Goal: Transaction & Acquisition: Purchase product/service

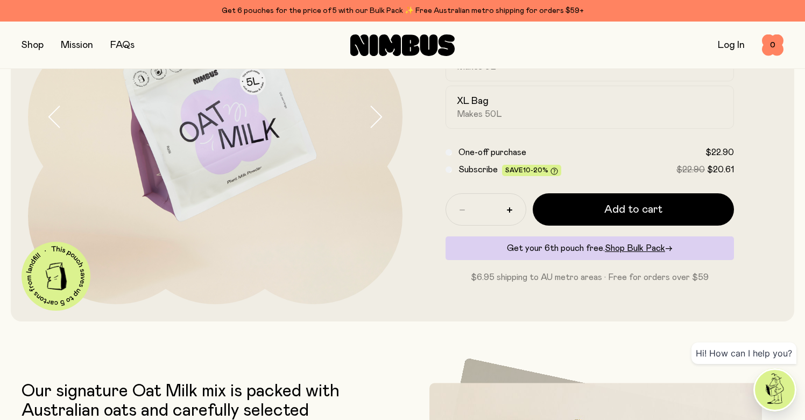
scroll to position [144, 0]
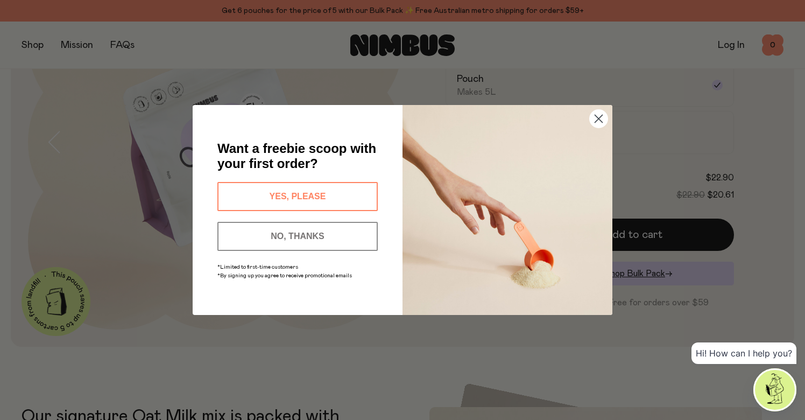
click at [289, 194] on button "YES, PLEASE" at bounding box center [298, 196] width 160 height 29
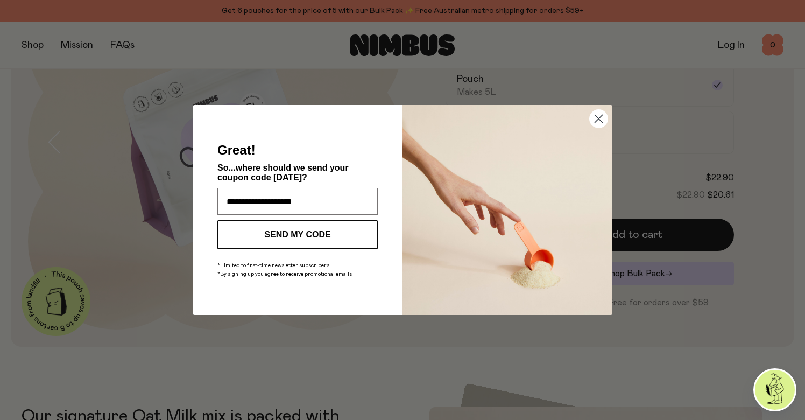
type input "**********"
click at [304, 236] on button "SEND MY CODE" at bounding box center [298, 234] width 160 height 29
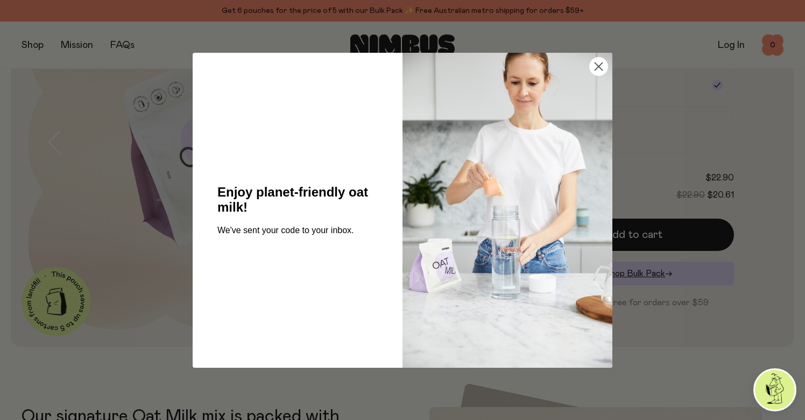
click at [600, 69] on circle "Close dialog" at bounding box center [599, 66] width 18 height 18
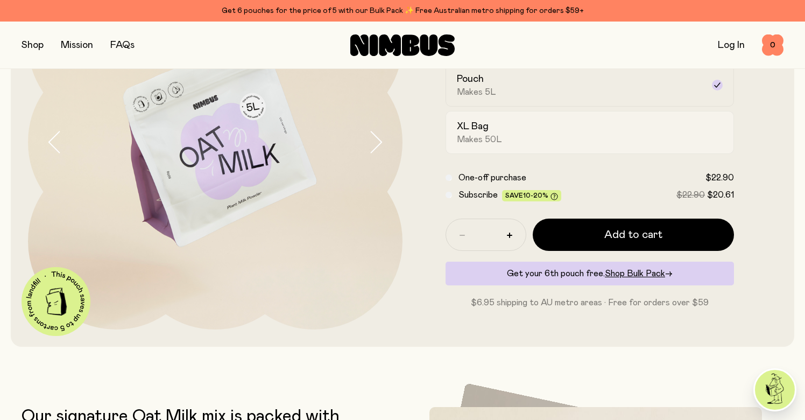
click at [492, 135] on span "Makes 50L" at bounding box center [479, 139] width 45 height 11
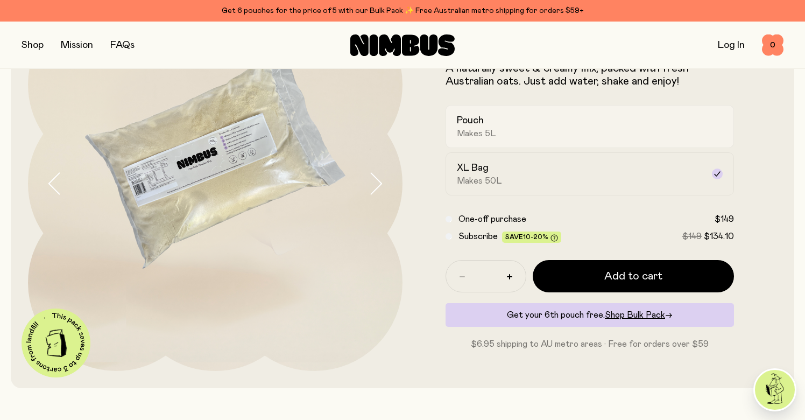
scroll to position [102, 0]
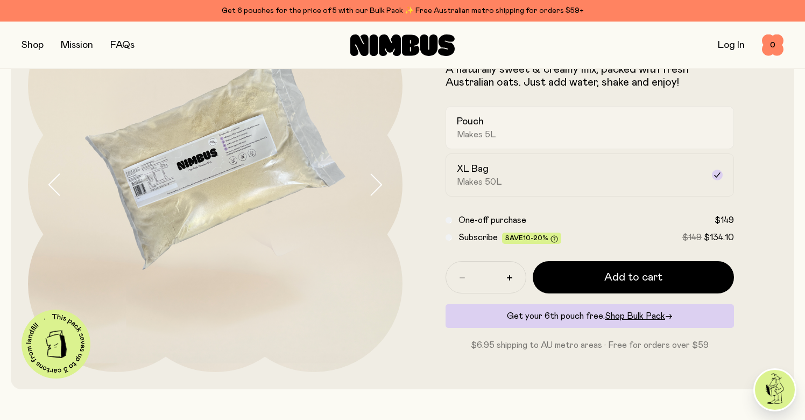
click at [486, 132] on span "Makes 5L" at bounding box center [476, 134] width 39 height 11
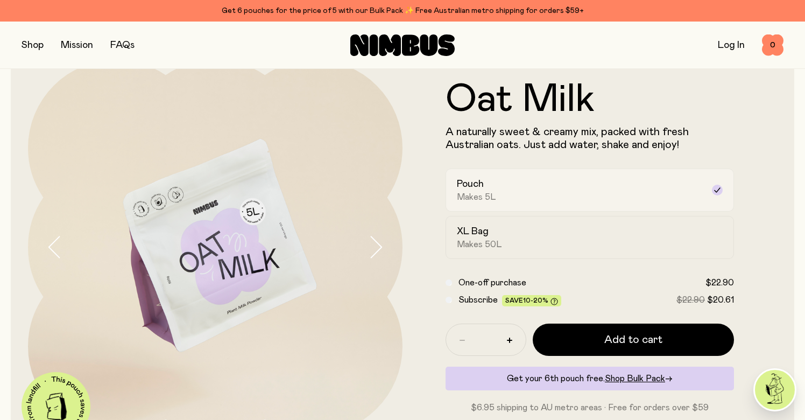
scroll to position [3, 0]
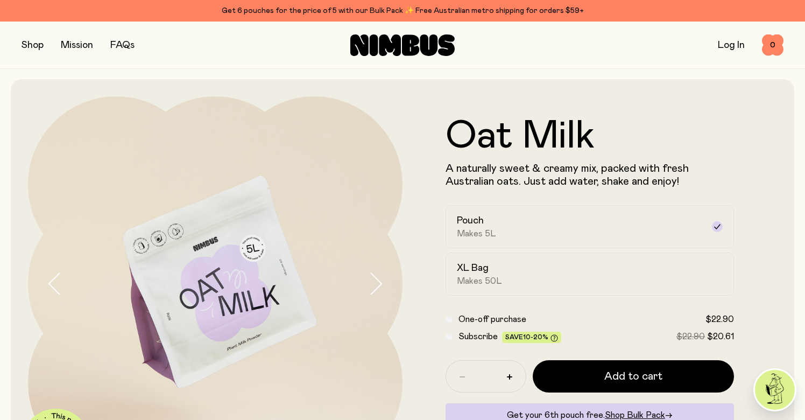
click at [34, 47] on button "button" at bounding box center [33, 45] width 22 height 15
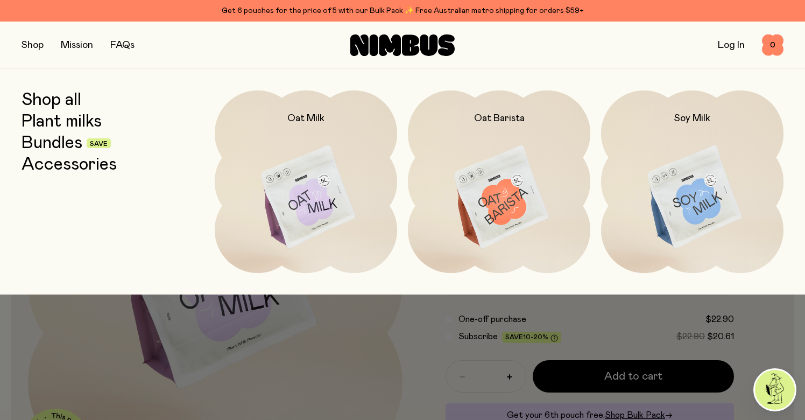
click at [59, 101] on link "Shop all" at bounding box center [52, 99] width 60 height 19
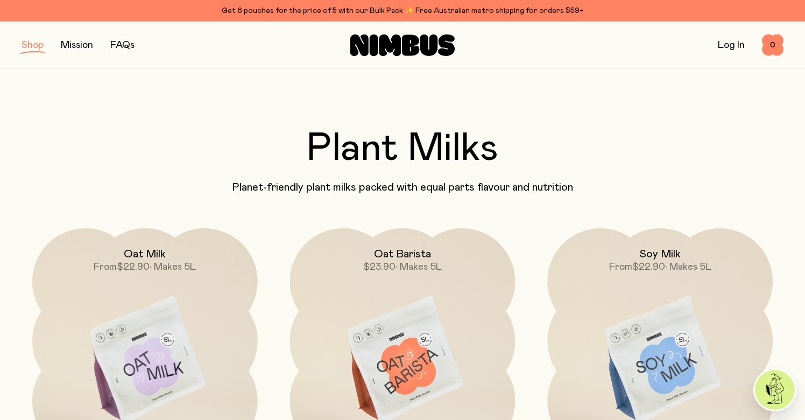
click at [28, 45] on button "button" at bounding box center [33, 45] width 22 height 15
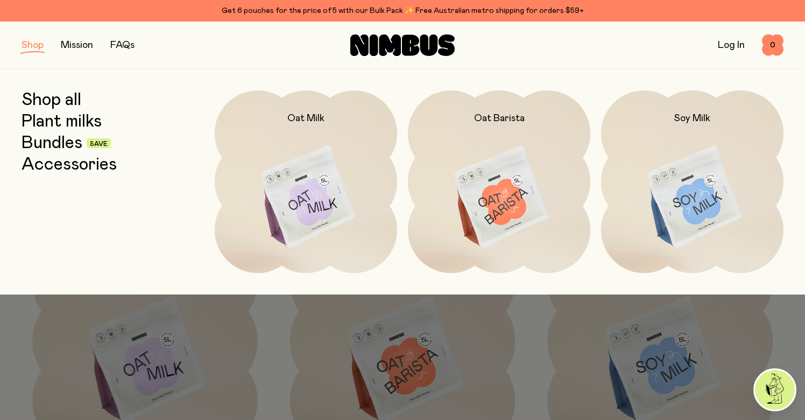
click at [74, 120] on link "Plant milks" at bounding box center [62, 121] width 80 height 19
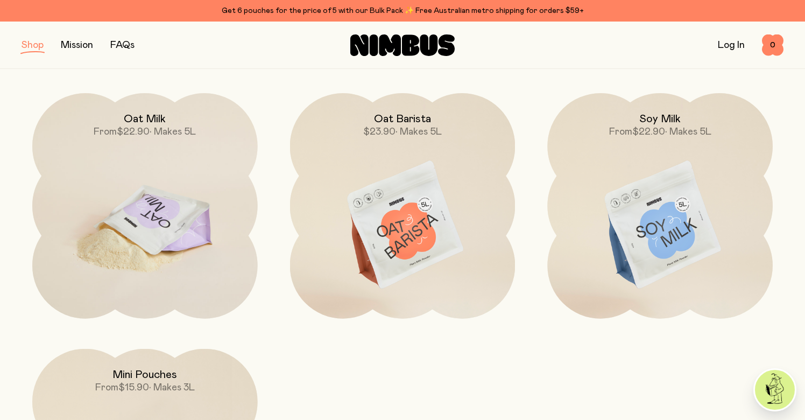
scroll to position [128, 0]
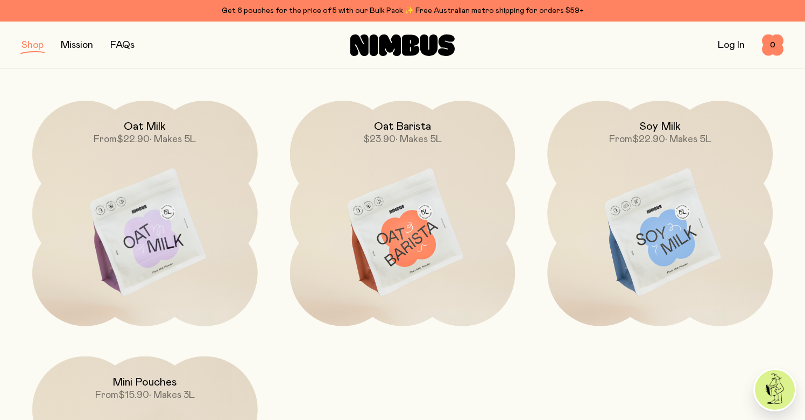
click at [733, 45] on link "Log In" at bounding box center [731, 45] width 27 height 10
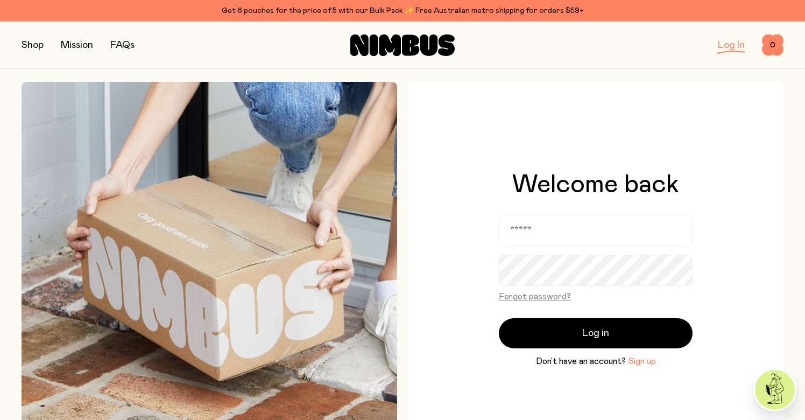
click at [643, 360] on button "Sign up" at bounding box center [642, 361] width 28 height 13
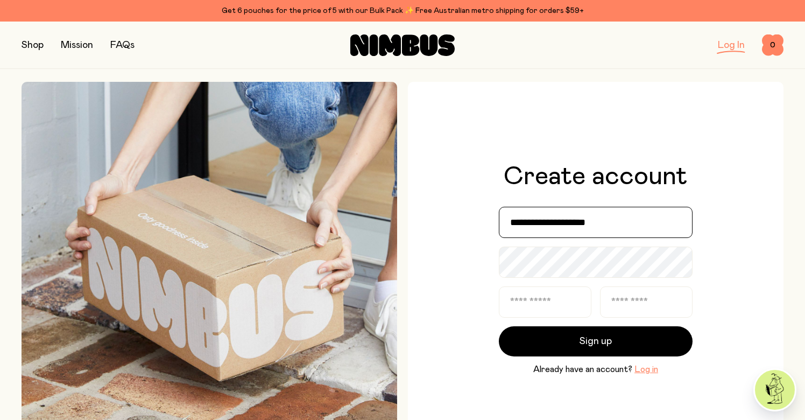
type input "**********"
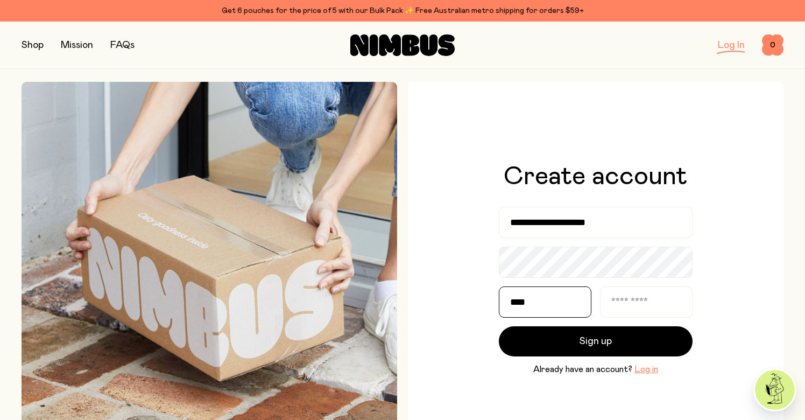
type input "****"
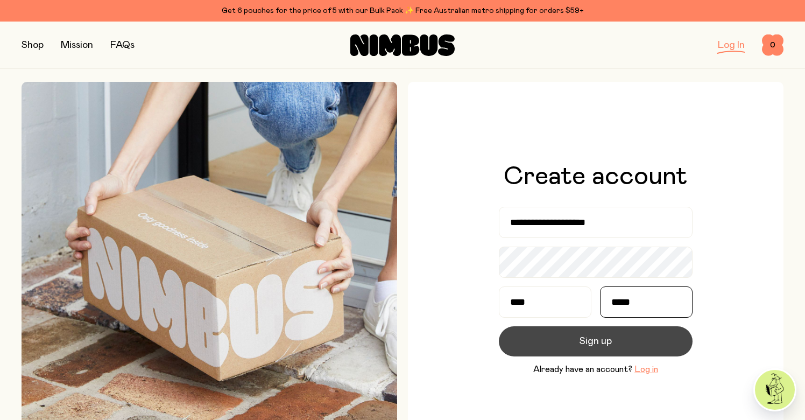
type input "*****"
click at [589, 341] on span "Sign up" at bounding box center [596, 341] width 32 height 15
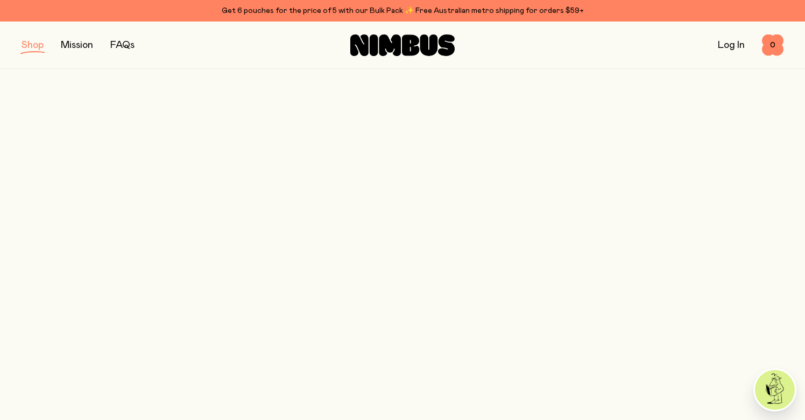
scroll to position [128, 0]
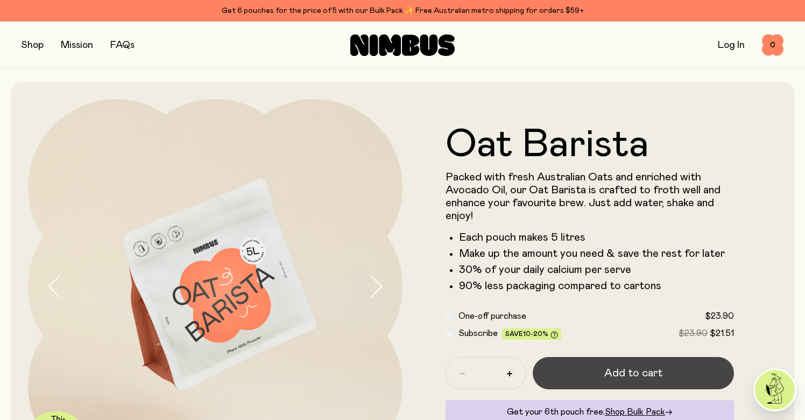
click at [647, 375] on span "Add to cart" at bounding box center [634, 373] width 58 height 15
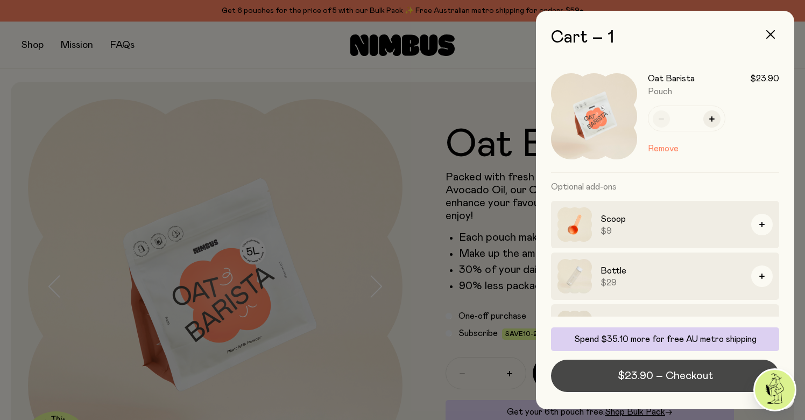
click at [672, 376] on span "$23.90 – Checkout" at bounding box center [665, 375] width 95 height 15
